Goal: Navigation & Orientation: Find specific page/section

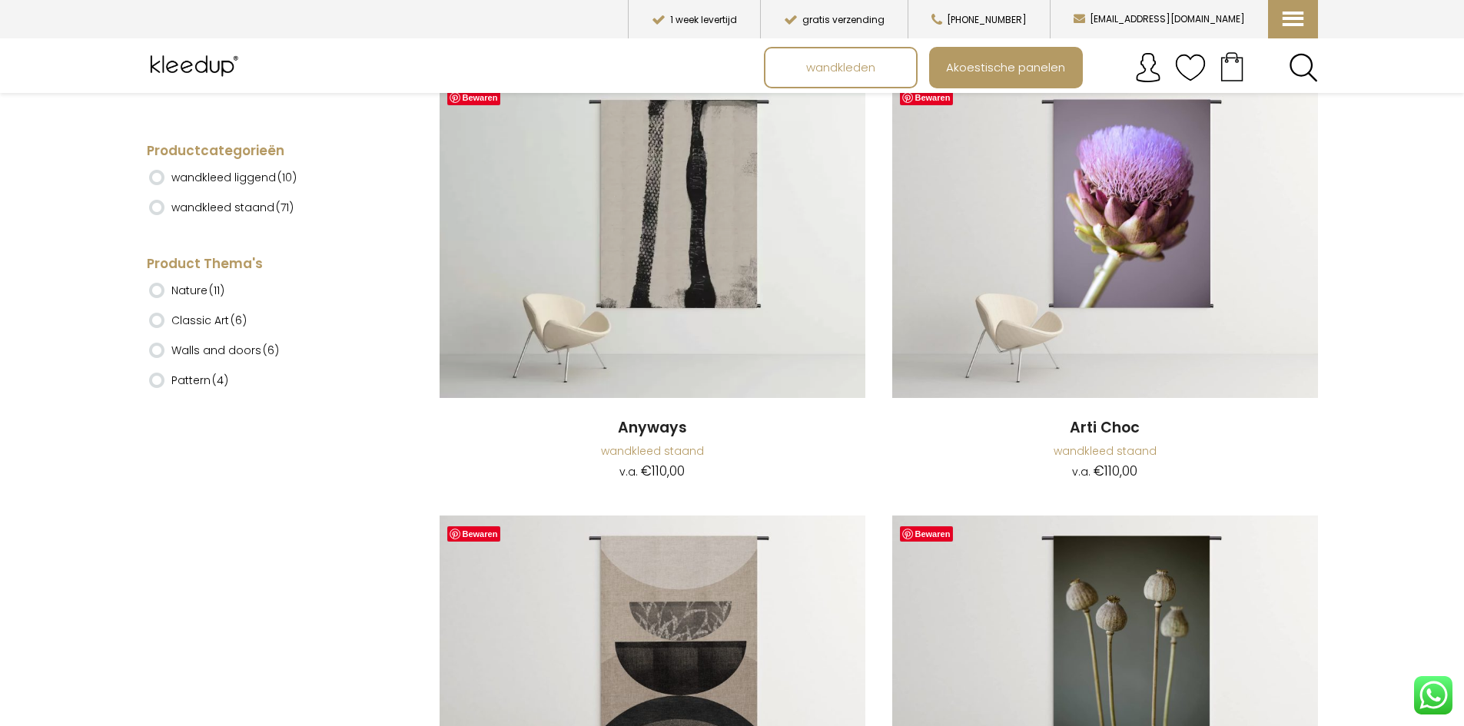
scroll to position [384, 0]
click at [155, 171] on ins at bounding box center [156, 169] width 15 height 15
click at [184, 174] on label "wandkleed staand (71)" at bounding box center [232, 170] width 122 height 26
click at [156, 178] on li "wandkleed staand (71)" at bounding box center [264, 172] width 230 height 30
click at [188, 182] on label "wandkleed staand (71)" at bounding box center [232, 170] width 122 height 26
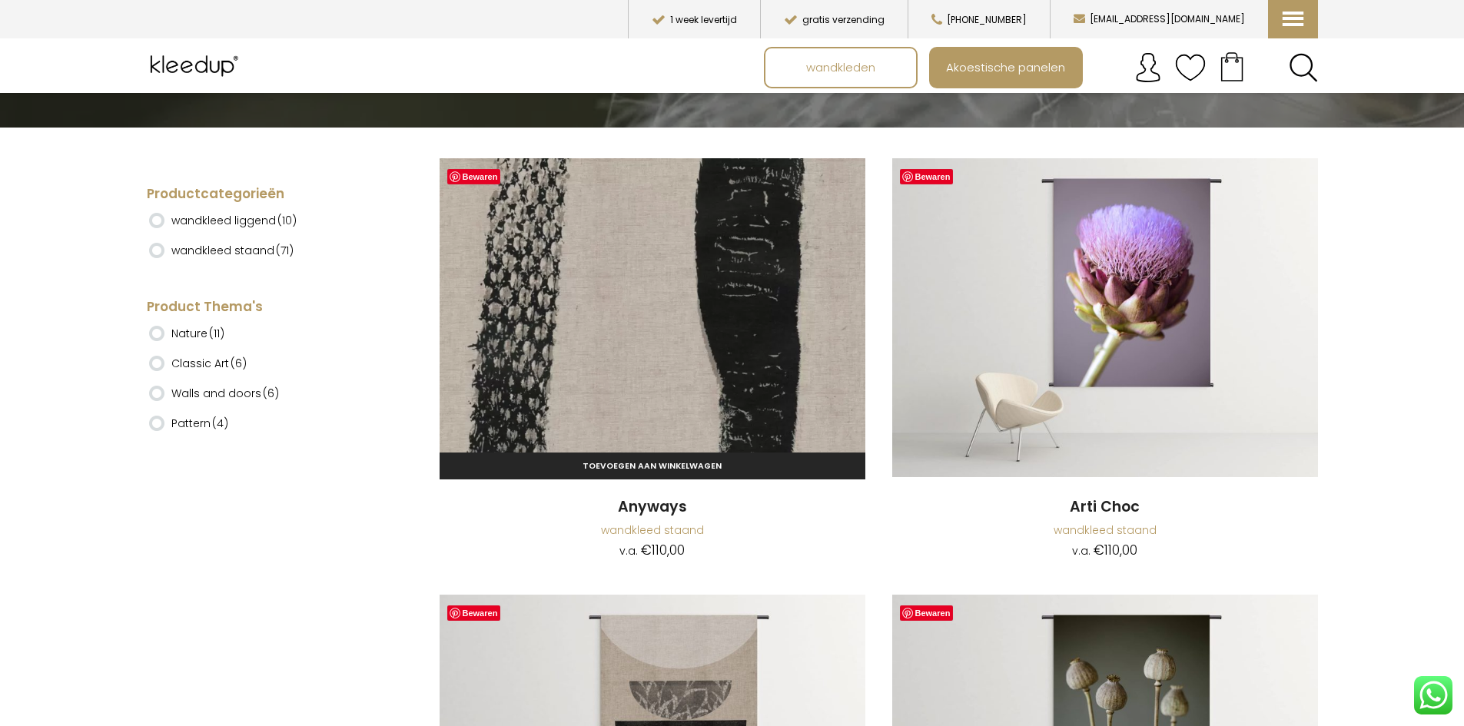
scroll to position [77, 0]
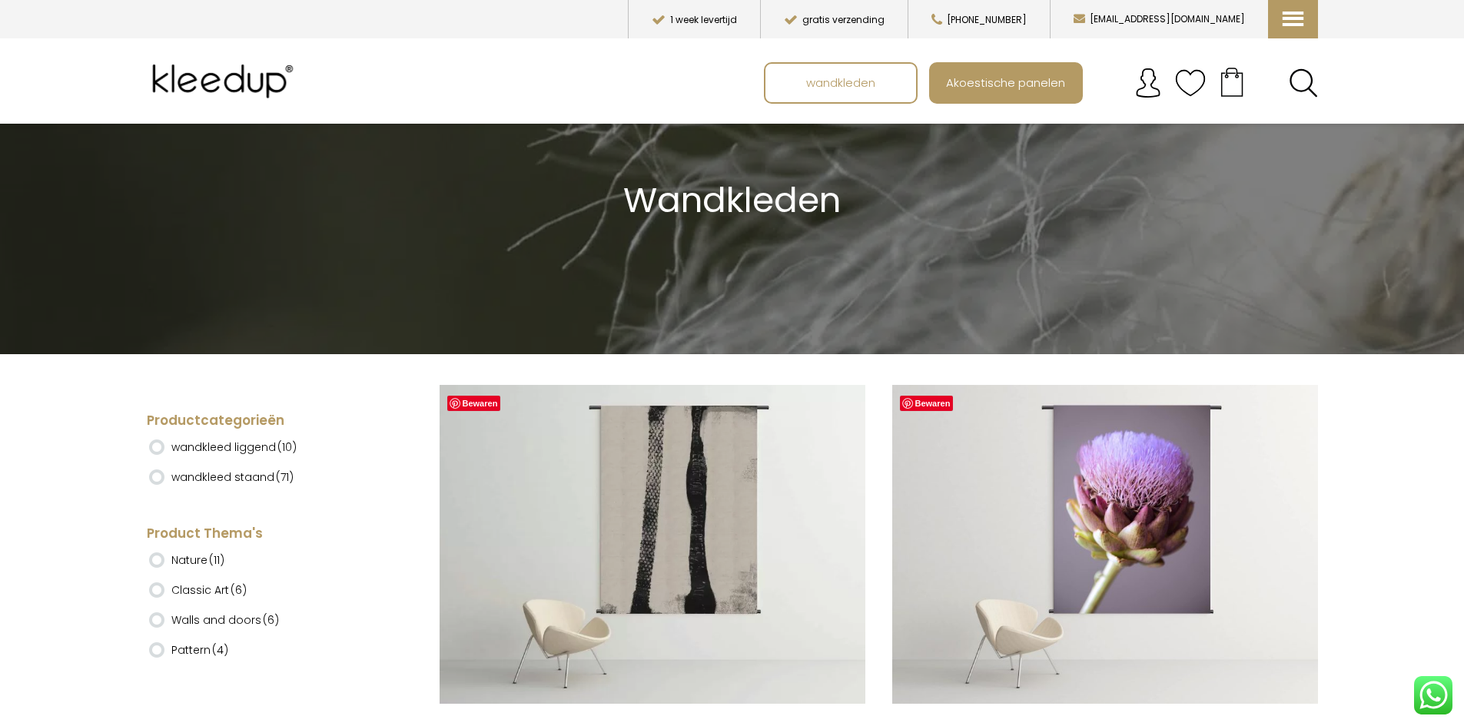
click at [251, 446] on label "wandkleed liggend (10)" at bounding box center [233, 447] width 125 height 26
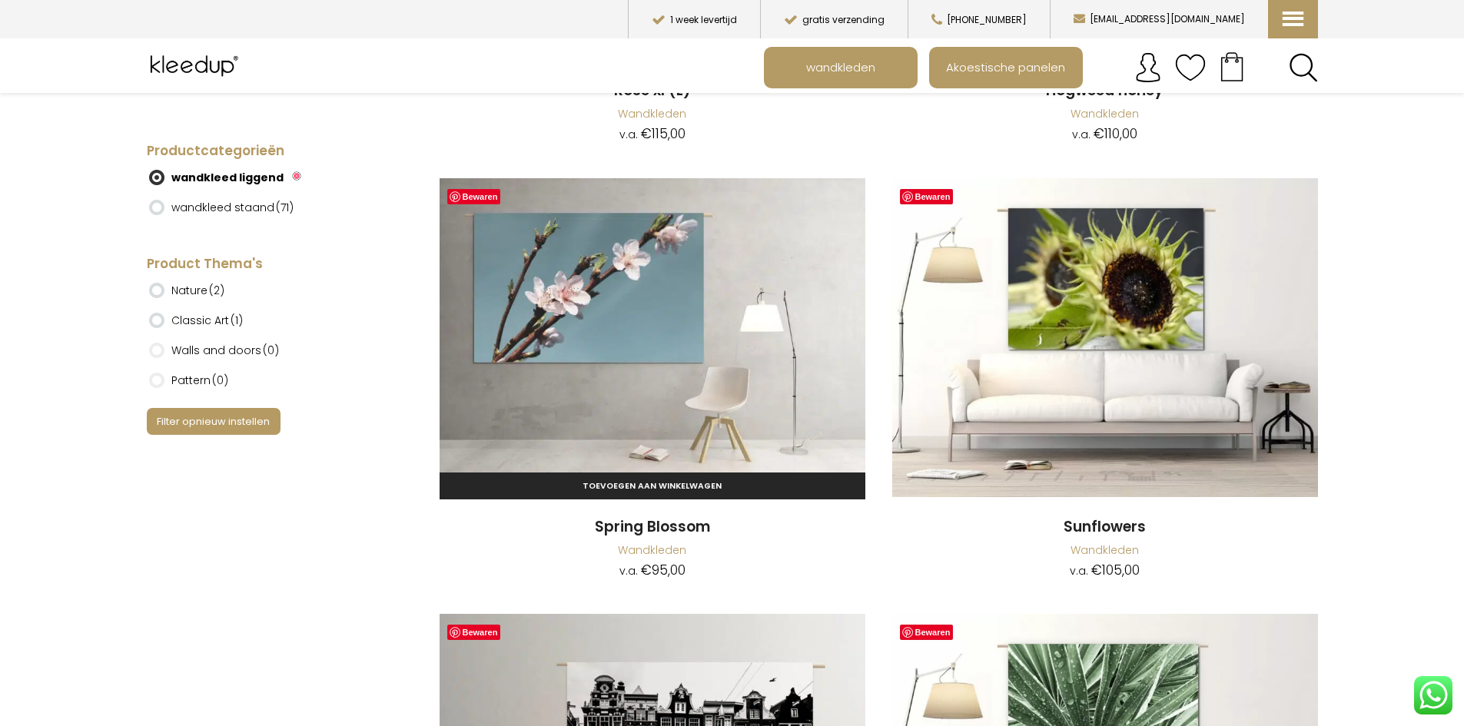
scroll to position [1383, 0]
click at [593, 300] on img at bounding box center [653, 339] width 426 height 320
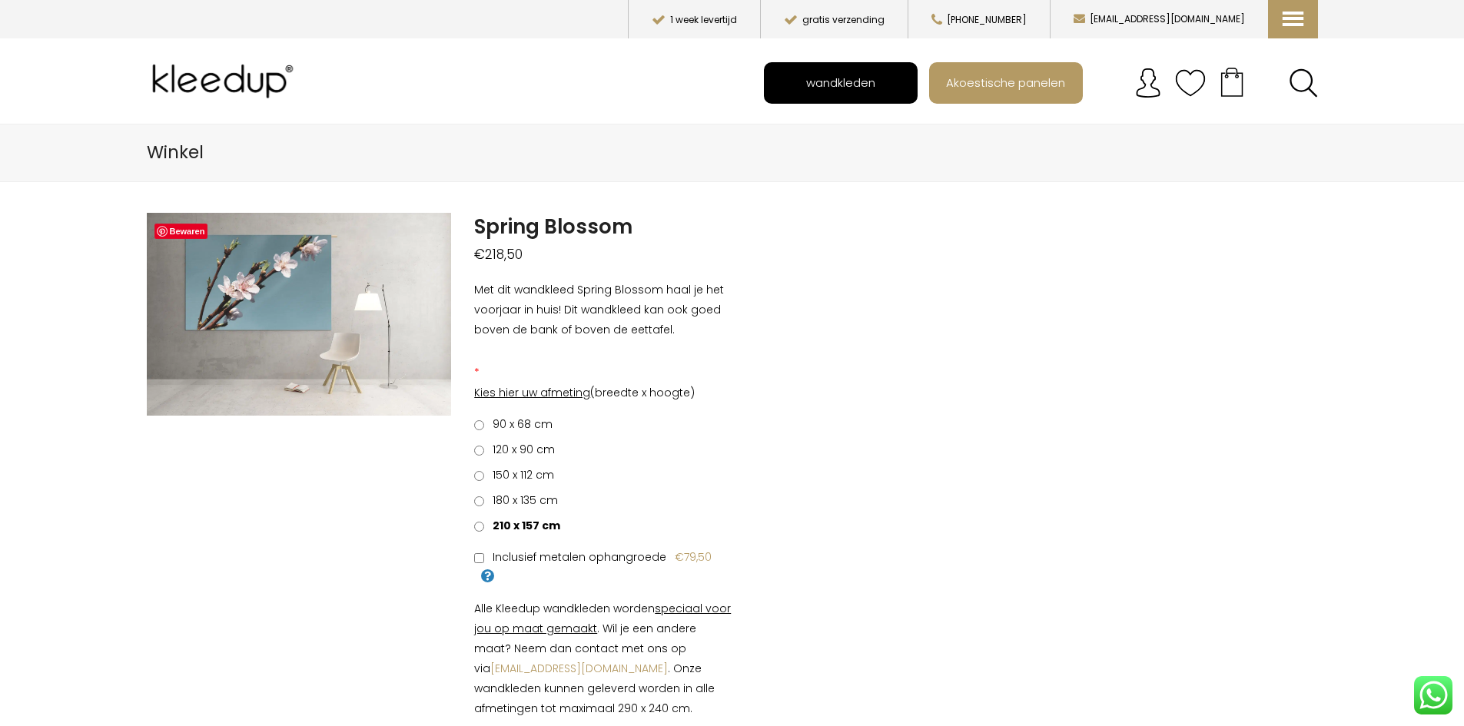
click at [825, 79] on span "wandkleden" at bounding box center [841, 82] width 86 height 29
